Goal: Task Accomplishment & Management: Manage account settings

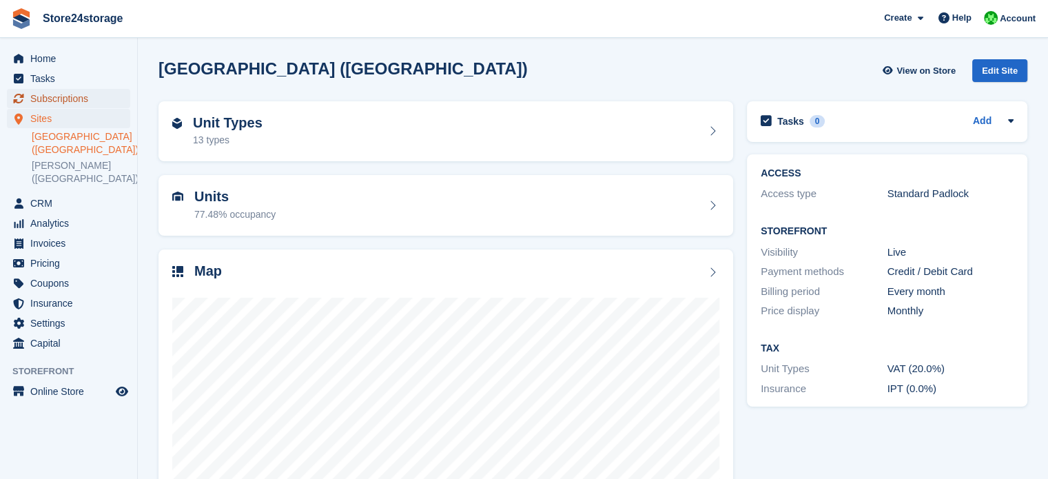
click at [85, 100] on span "Subscriptions" at bounding box center [71, 98] width 83 height 19
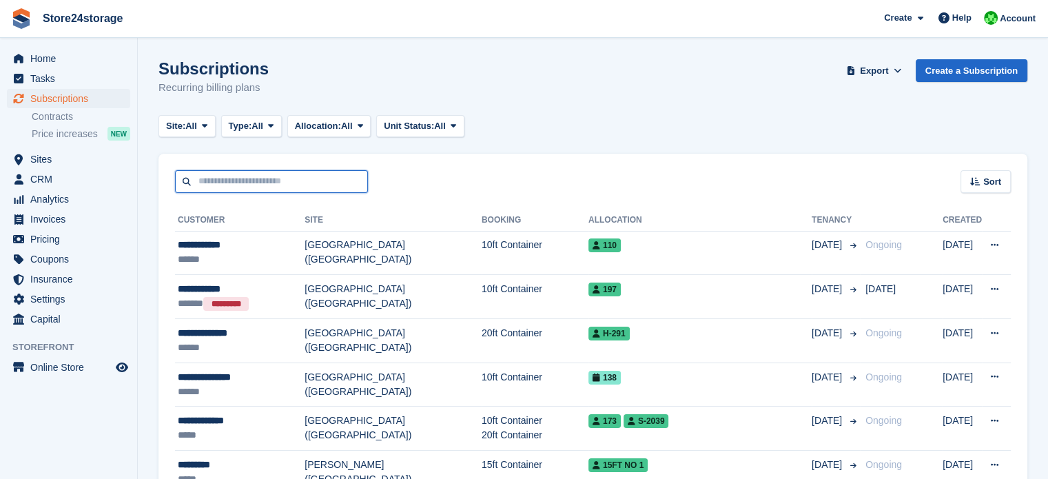
click at [242, 180] on input "text" at bounding box center [271, 181] width 193 height 23
type input "*******"
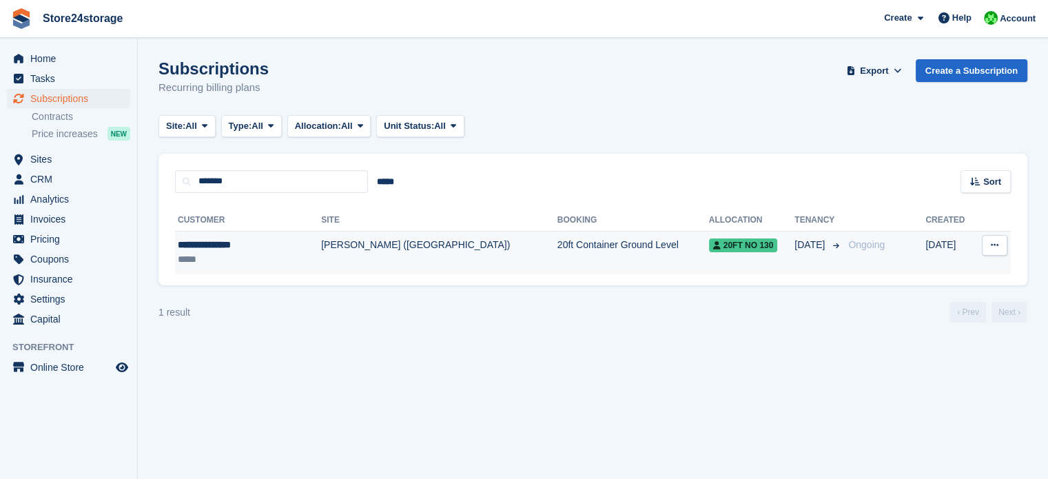
click at [399, 247] on td "[PERSON_NAME] ([GEOGRAPHIC_DATA])" at bounding box center [439, 252] width 236 height 43
